Goal: Find specific page/section: Find specific page/section

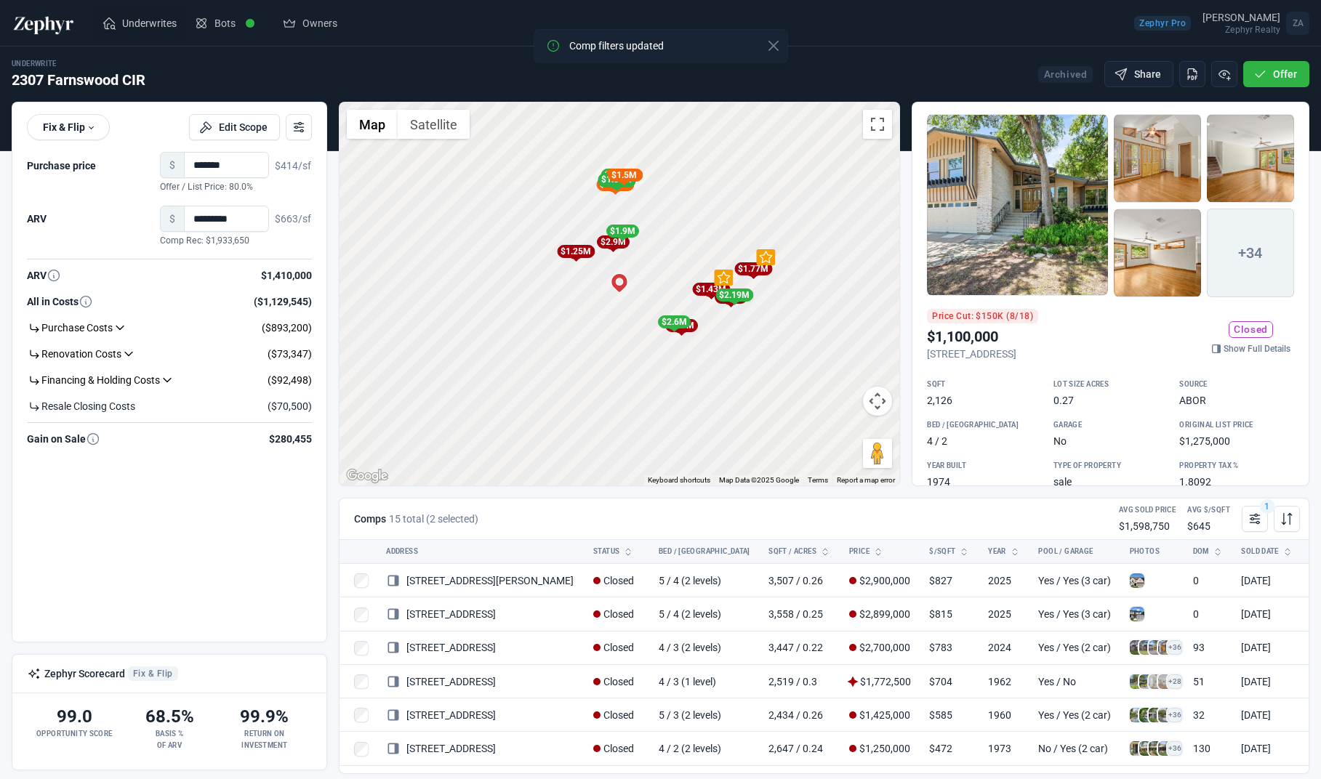
click at [159, 17] on span "Underwrites" at bounding box center [149, 23] width 55 height 15
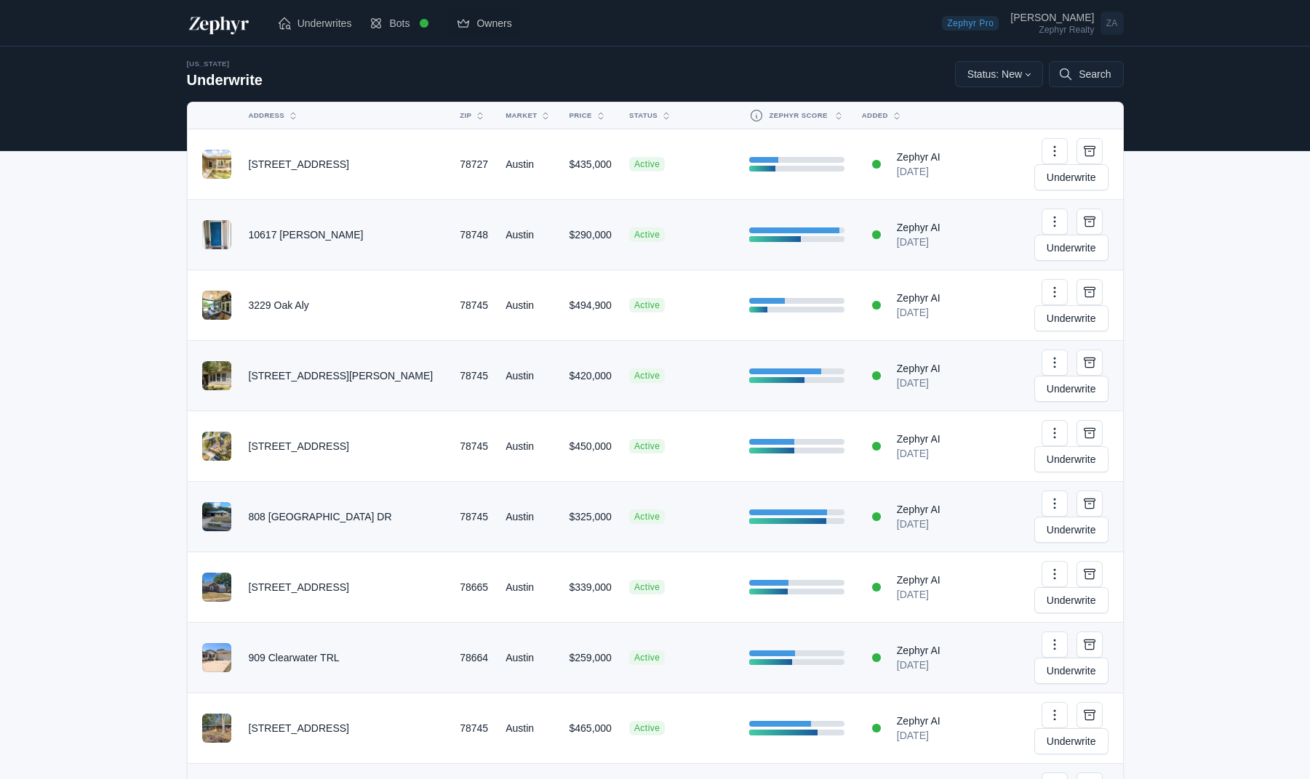
click at [481, 27] on span "Owners" at bounding box center [493, 23] width 35 height 15
